Goal: Task Accomplishment & Management: Use online tool/utility

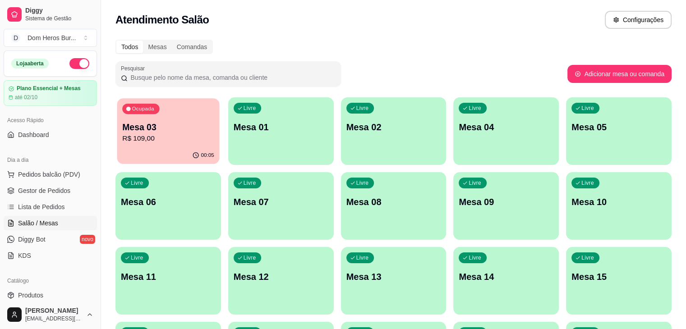
click at [141, 125] on p "Mesa 03" at bounding box center [168, 127] width 92 height 12
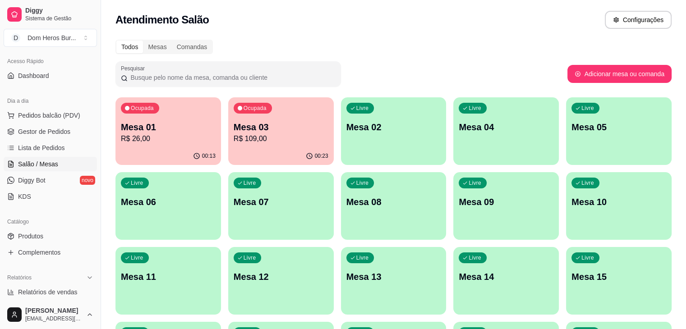
click at [247, 142] on p "R$ 109,00" at bounding box center [281, 139] width 95 height 11
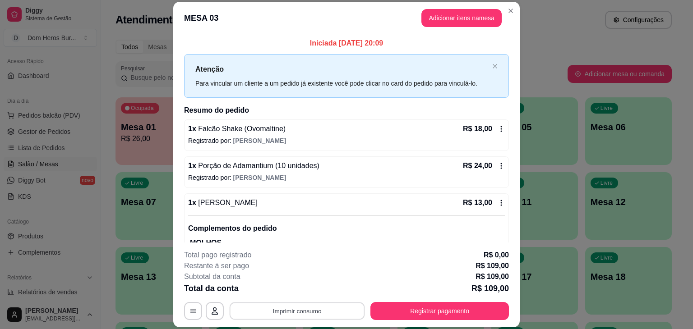
click at [289, 312] on button "Imprimir consumo" at bounding box center [297, 312] width 135 height 18
click at [280, 291] on button "IMPRESSORA" at bounding box center [296, 290] width 63 height 14
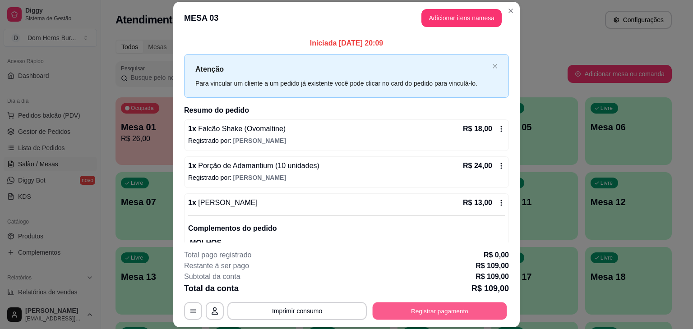
click at [431, 307] on button "Registrar pagamento" at bounding box center [440, 312] width 134 height 18
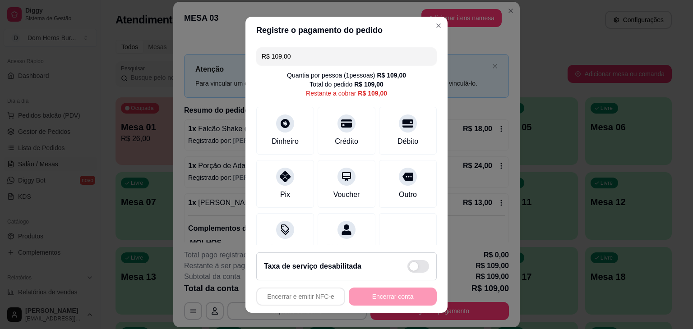
click at [332, 57] on input "R$ 109,00" at bounding box center [347, 56] width 170 height 18
click at [359, 49] on input "R$ 109,00" at bounding box center [347, 56] width 170 height 18
click at [402, 121] on icon at bounding box center [408, 120] width 12 height 9
click at [323, 53] on input "R$ 81,00" at bounding box center [347, 56] width 170 height 18
click at [286, 168] on div at bounding box center [285, 174] width 20 height 20
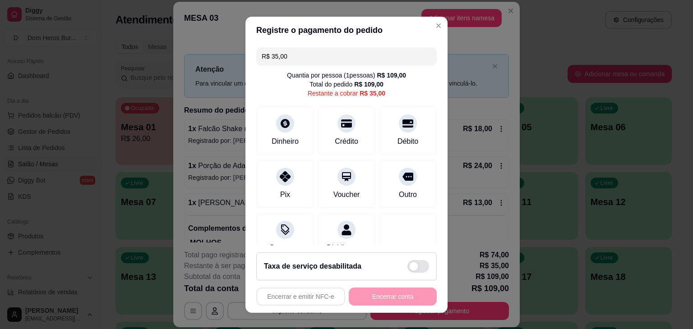
click at [315, 54] on input "R$ 35,00" at bounding box center [347, 56] width 170 height 18
click at [284, 136] on div "Dinheiro" at bounding box center [285, 141] width 30 height 12
click at [341, 121] on icon at bounding box center [347, 120] width 12 height 9
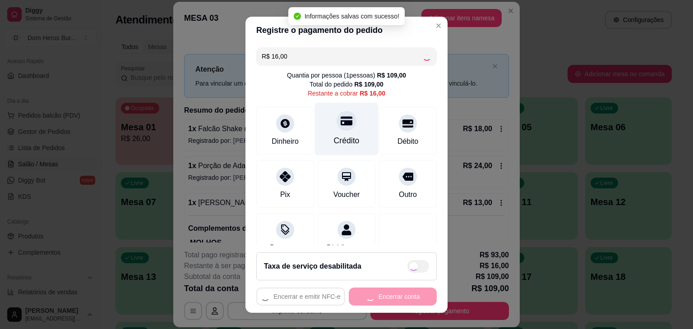
type input "R$ 0,00"
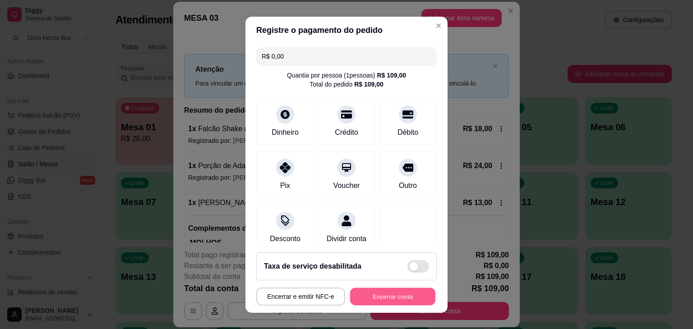
click at [372, 291] on button "Encerrar conta" at bounding box center [392, 297] width 85 height 18
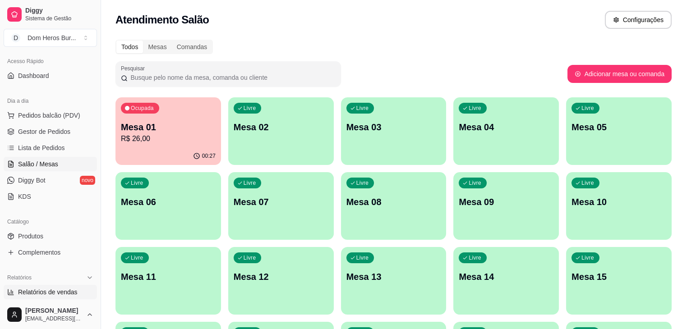
click at [55, 288] on span "Relatórios de vendas" at bounding box center [48, 292] width 60 height 9
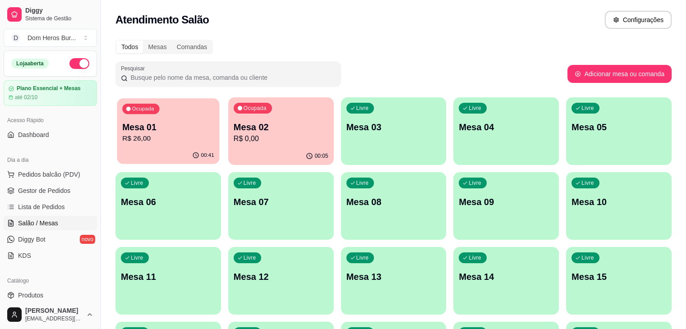
click at [193, 147] on div "Ocupada Mesa 01 R$ 26,00" at bounding box center [168, 122] width 102 height 49
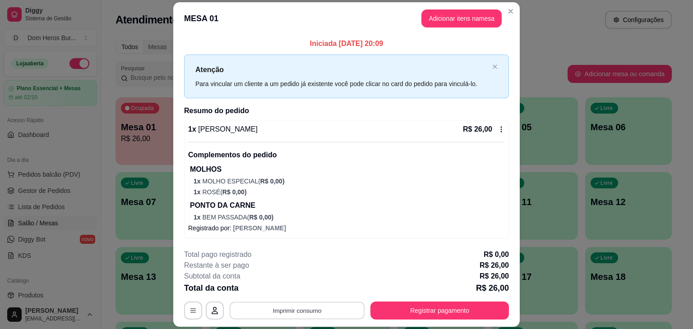
click at [277, 307] on button "Imprimir consumo" at bounding box center [297, 311] width 135 height 18
click at [264, 286] on div "Escolha a impressora IMPRESSORA" at bounding box center [296, 283] width 74 height 31
click at [276, 287] on button "IMPRESSORA" at bounding box center [296, 290] width 65 height 14
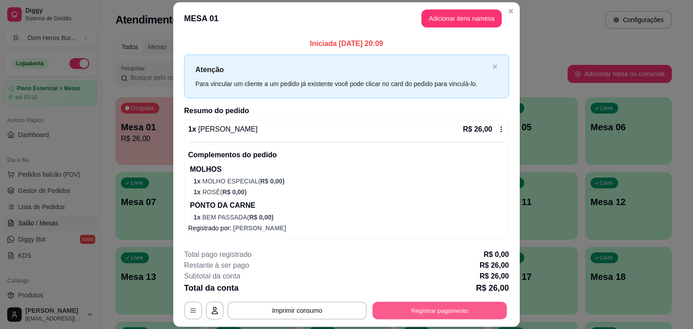
click at [412, 311] on button "Registrar pagamento" at bounding box center [440, 311] width 134 height 18
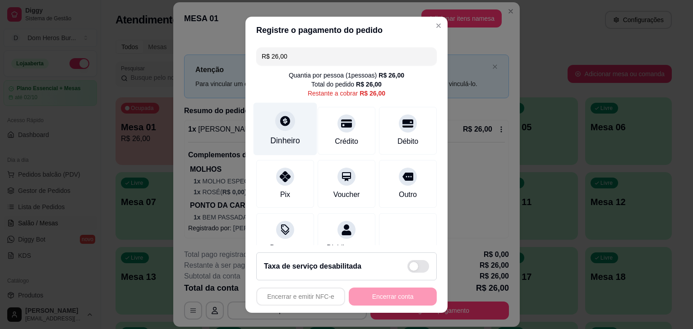
click at [286, 120] on div at bounding box center [285, 121] width 20 height 20
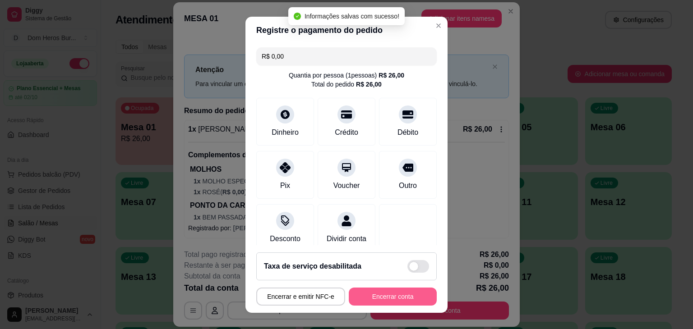
type input "R$ 0,00"
click at [377, 291] on button "Encerrar conta" at bounding box center [392, 297] width 85 height 18
click at [377, 291] on div "Encerrar e emitir NFC-e Encerrar conta" at bounding box center [346, 297] width 180 height 18
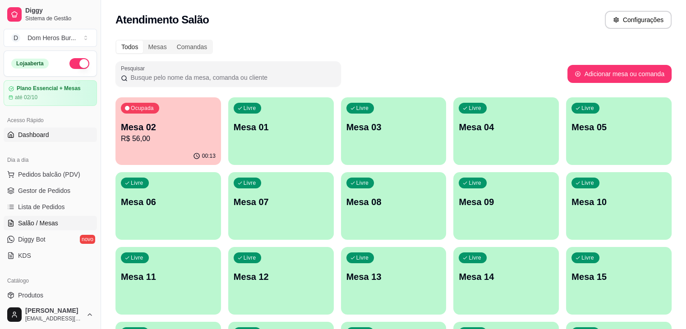
click at [36, 135] on span "Dashboard" at bounding box center [33, 134] width 31 height 9
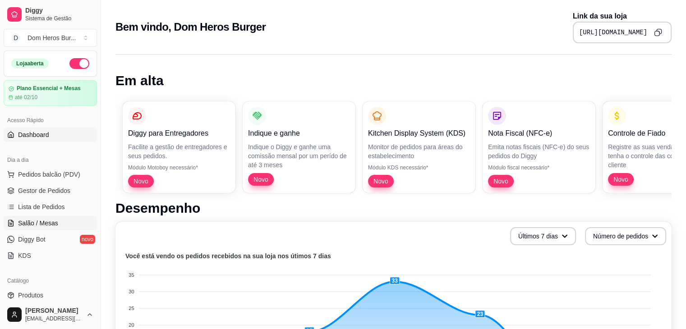
click at [54, 220] on span "Salão / Mesas" at bounding box center [38, 223] width 40 height 9
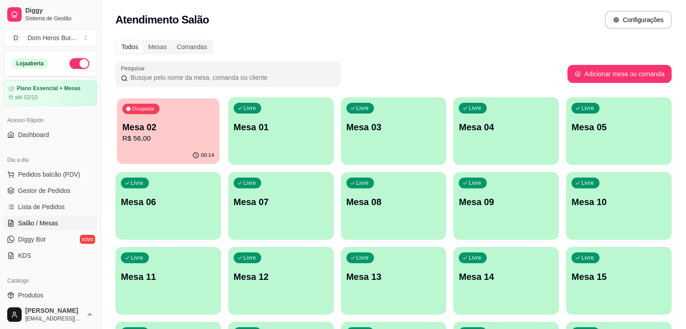
click at [152, 157] on div "00:14" at bounding box center [168, 155] width 102 height 17
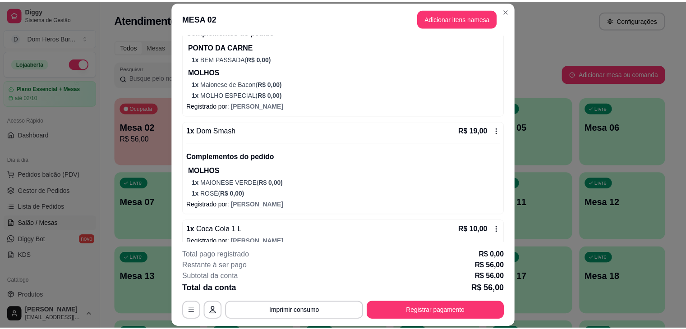
scroll to position [134, 0]
